Goal: Task Accomplishment & Management: Complete application form

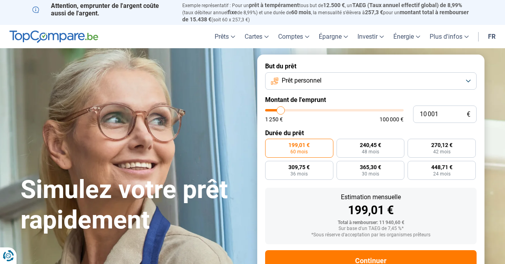
type input "10 250"
type input "10250"
type input "10 500"
type input "10500"
type input "11 250"
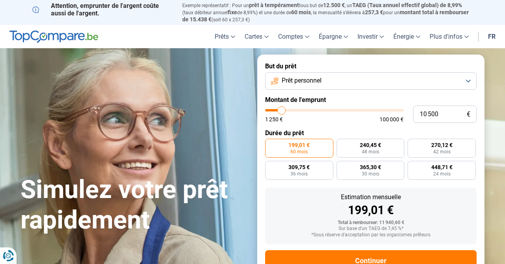
type input "11250"
type input "13 500"
type input "13500"
type input "17 000"
type input "17000"
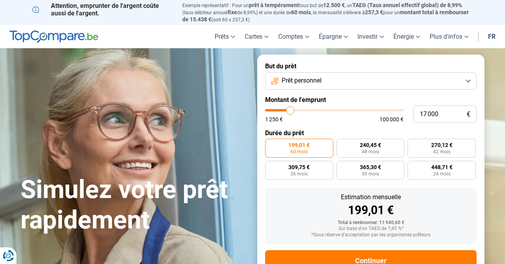
type input "22 000"
type input "22000"
type input "27 500"
type input "27500"
type input "34 500"
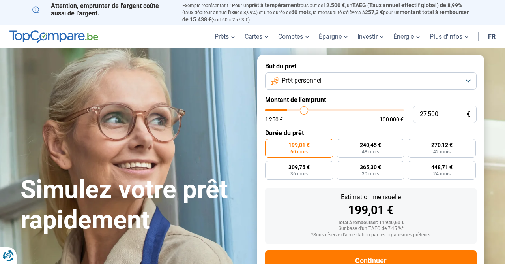
type input "34500"
type input "40 000"
type input "40000"
type input "46 750"
type input "46750"
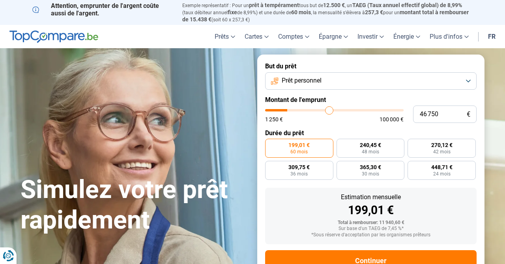
type input "52 500"
type input "52500"
type input "58 750"
type input "58750"
type input "64 500"
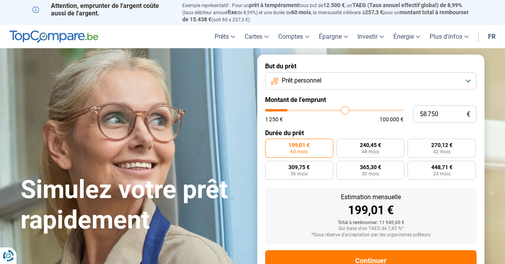
type input "64500"
type input "70 750"
type input "70750"
type input "75 500"
type input "75500"
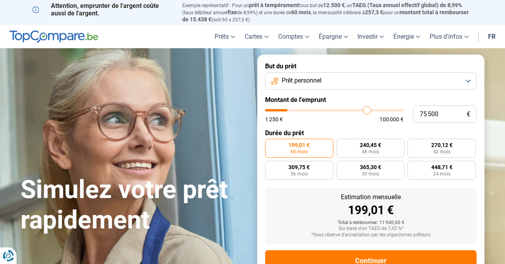
type input "79 750"
type input "79750"
type input "85 750"
type input "85750"
type input "89 250"
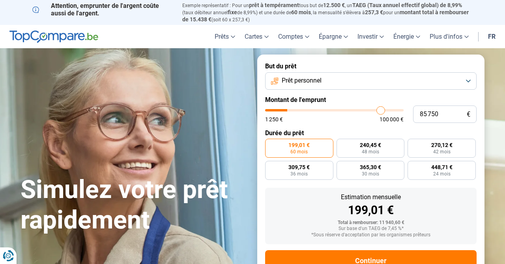
type input "89250"
type input "93 750"
type input "93750"
type input "99 000"
type input "99000"
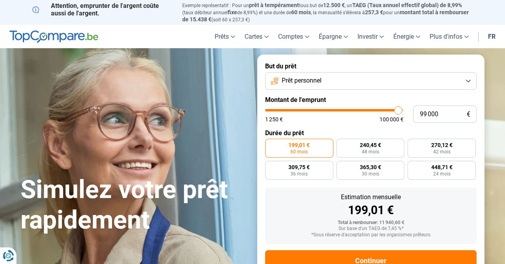
type input "100 000"
drag, startPoint x: 281, startPoint y: 109, endPoint x: 417, endPoint y: 111, distance: 135.8
type input "100000"
click at [417, 111] on div "100 000 € 1 250 € 100 000 €" at bounding box center [371, 113] width 212 height 17
radio input "false"
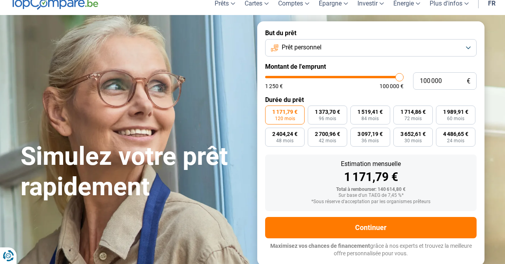
scroll to position [24, 0]
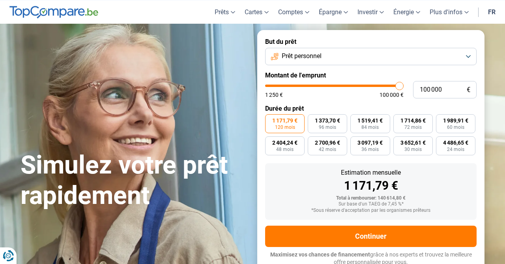
click at [472, 53] on button "Prêt personnel" at bounding box center [371, 56] width 212 height 17
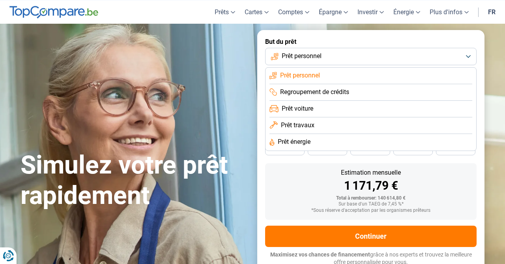
click at [233, 56] on div "Simulez votre prêt rapidement But du prêt Prêt personnel Prêt personnel Regroup…" at bounding box center [253, 152] width 474 height 244
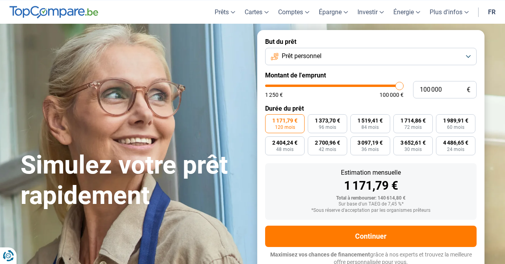
click at [219, 111] on div "Simulez votre prêt rapidement" at bounding box center [134, 152] width 237 height 118
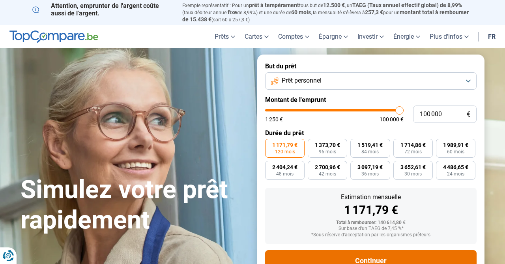
scroll to position [0, 0]
